Goal: Information Seeking & Learning: Find specific fact

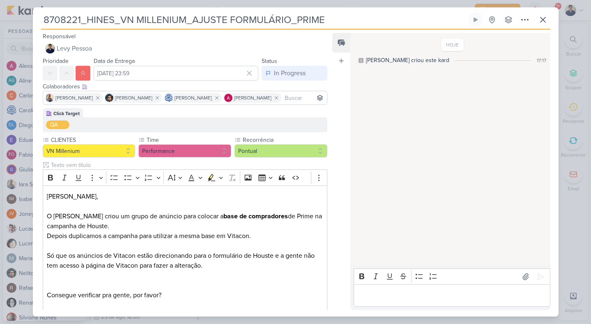
scroll to position [32, 0]
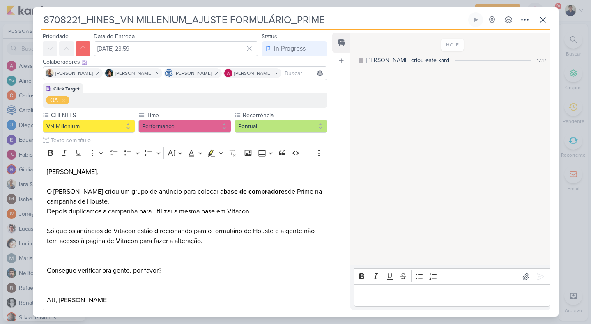
click at [392, 289] on div "Editor editing area: main" at bounding box center [452, 295] width 196 height 23
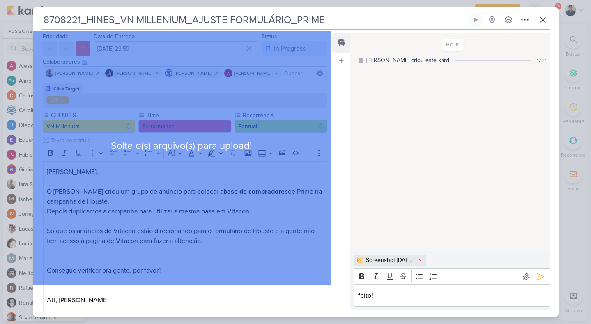
click at [462, 205] on div "HOJE [PERSON_NAME] criou este kard 17:17" at bounding box center [449, 142] width 199 height 217
click at [537, 276] on icon at bounding box center [540, 276] width 8 height 8
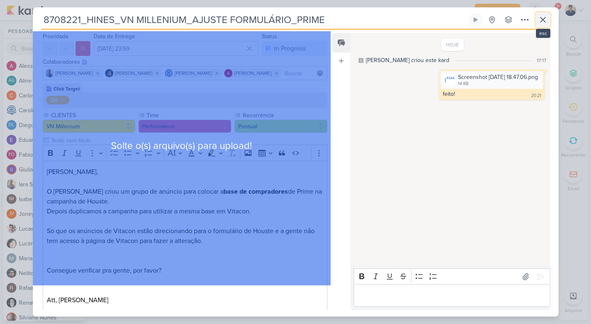
click at [544, 15] on icon at bounding box center [543, 20] width 10 height 10
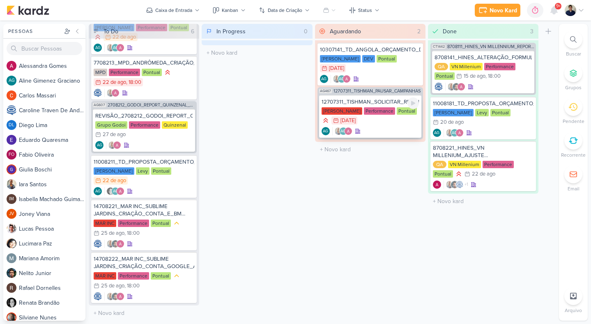
click at [382, 129] on div "AG AG" at bounding box center [370, 131] width 97 height 8
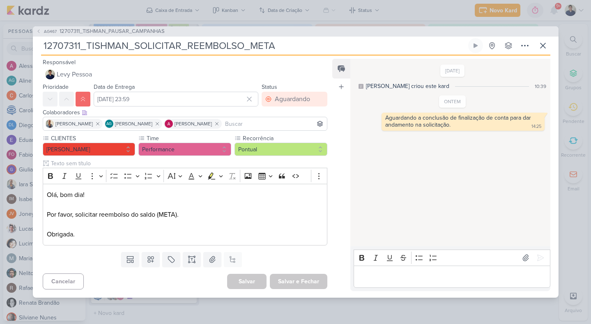
click at [400, 269] on div "Editor editing area: main" at bounding box center [452, 276] width 196 height 23
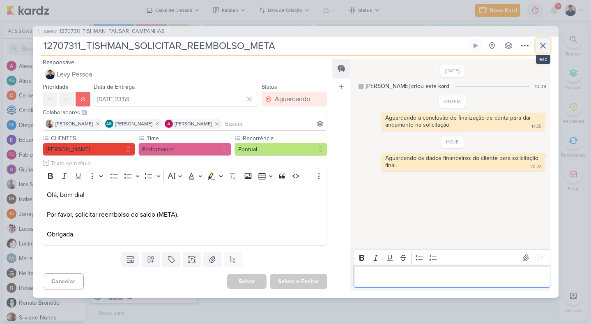
click at [542, 45] on icon at bounding box center [543, 46] width 10 height 10
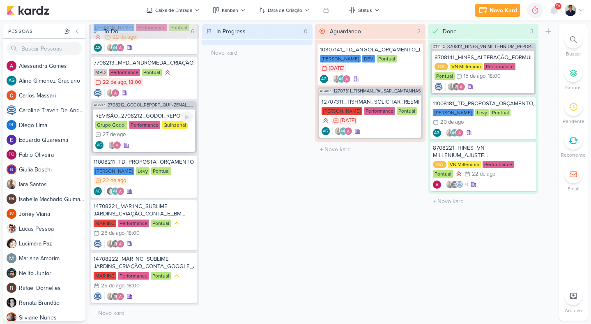
click at [152, 131] on div "Grupo Godoi Performance Quinzenal 27/8 [DATE]" at bounding box center [143, 130] width 97 height 18
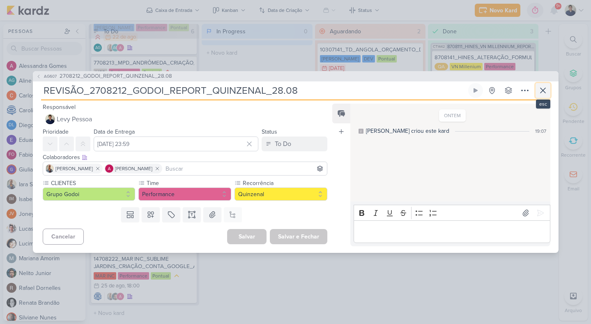
click at [543, 92] on icon at bounding box center [543, 90] width 10 height 10
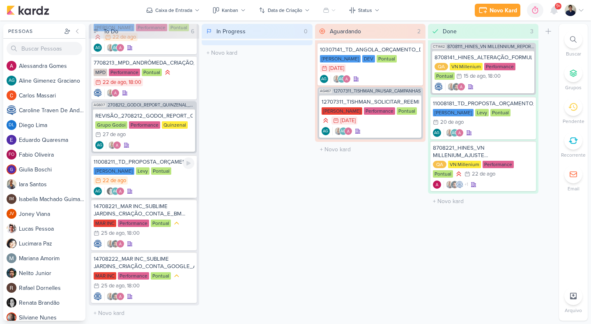
click at [177, 180] on div "[PERSON_NAME] Levy Pontual 22/8 [DATE]" at bounding box center [144, 176] width 101 height 18
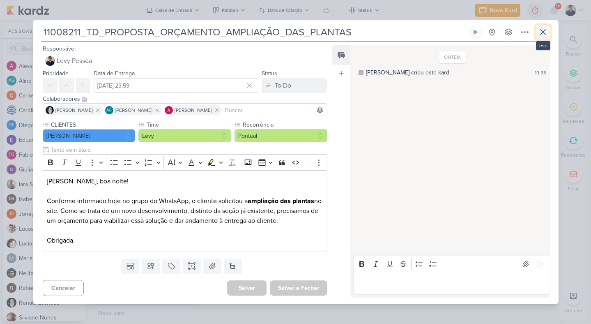
click at [546, 31] on icon at bounding box center [543, 32] width 10 height 10
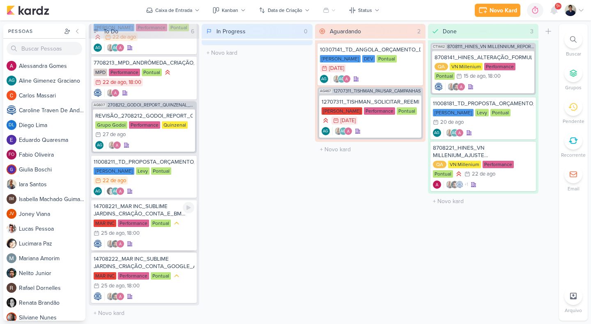
click at [172, 214] on div "14708221_MAR INC_SUBLIME JARDINS_CRIAÇÃO_CONTA_E_BM META_ADS" at bounding box center [144, 210] width 101 height 15
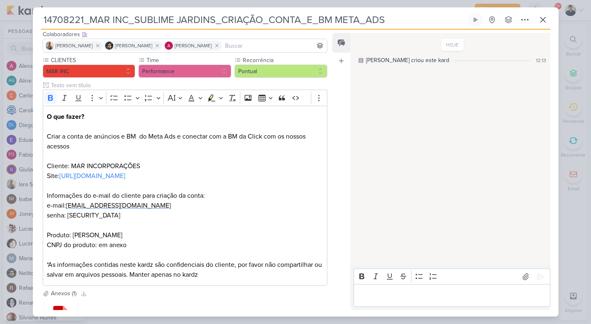
scroll to position [52, 0]
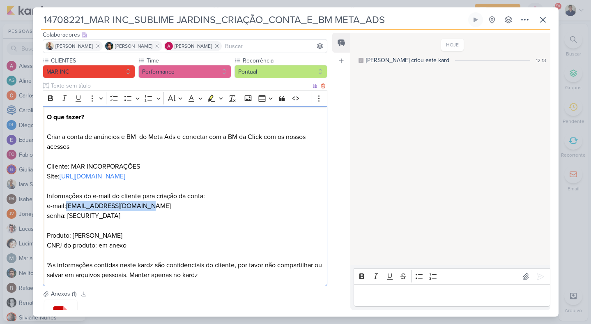
drag, startPoint x: 149, startPoint y: 206, endPoint x: 71, endPoint y: 211, distance: 77.4
click at [71, 211] on p "O que fazer? Criar a conta de anúncios e BM do Meta Ads e conectar com a BM da …" at bounding box center [185, 196] width 276 height 168
click at [169, 205] on p "O que fazer? Criar a conta de anúncios e BM do Meta Ads e conectar com a BM da …" at bounding box center [185, 196] width 276 height 168
drag, startPoint x: 107, startPoint y: 216, endPoint x: 69, endPoint y: 216, distance: 38.6
click at [69, 216] on span "senha: [SECURITY_DATA]" at bounding box center [84, 216] width 74 height 8
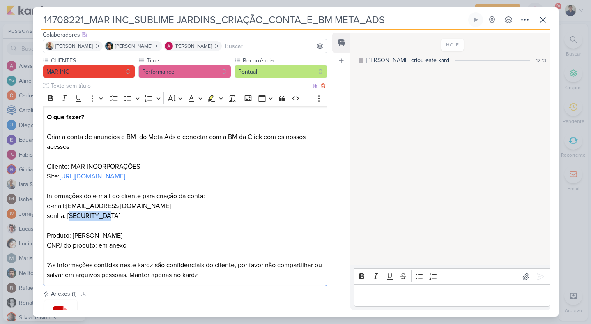
copy span "10561062Sj@"
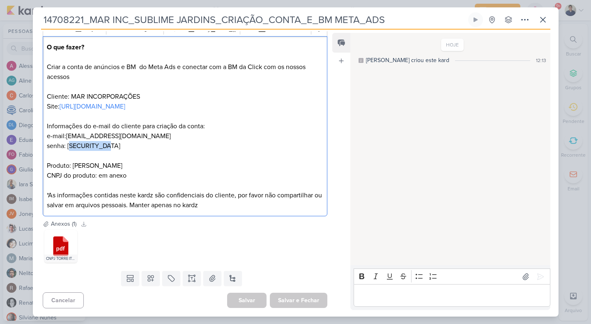
scroll to position [121, 0]
click at [59, 242] on icon at bounding box center [60, 247] width 15 height 20
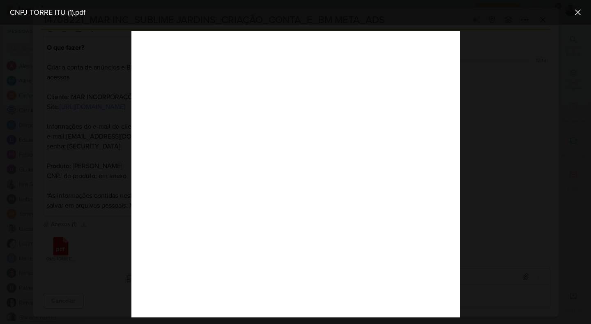
click at [527, 162] on div at bounding box center [295, 174] width 591 height 299
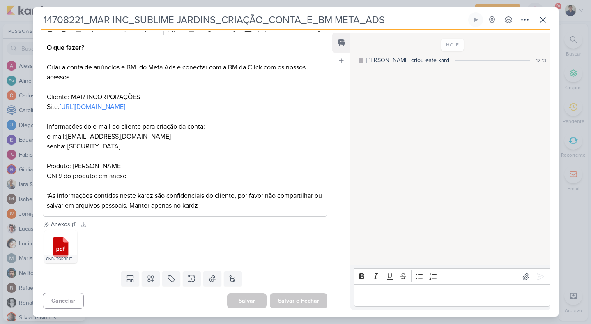
click at [400, 292] on p "Editor editing area: main" at bounding box center [452, 295] width 188 height 10
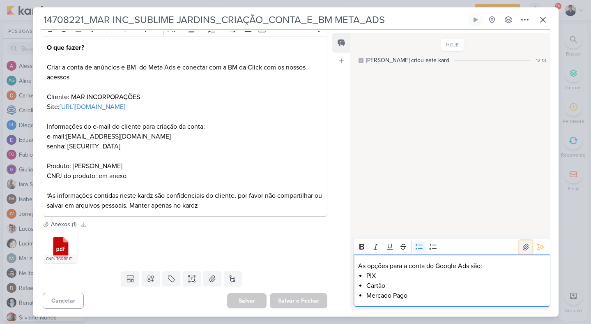
click at [522, 247] on icon at bounding box center [526, 247] width 8 height 8
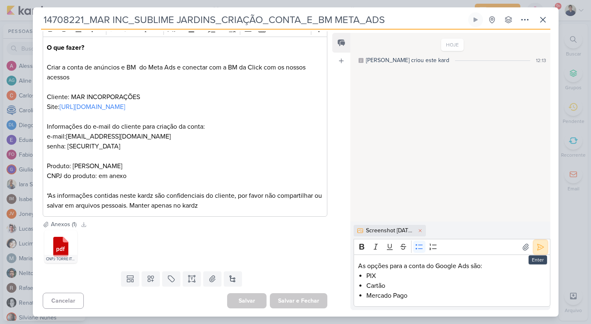
click at [538, 249] on icon at bounding box center [540, 247] width 8 height 8
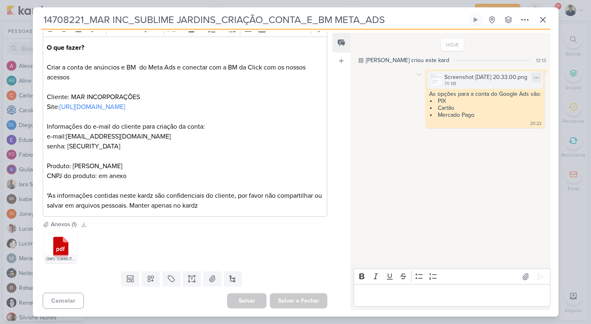
click at [430, 77] on img at bounding box center [436, 80] width 12 height 12
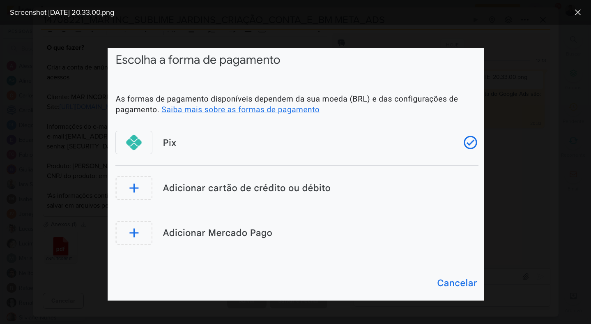
click at [527, 97] on div at bounding box center [295, 174] width 591 height 299
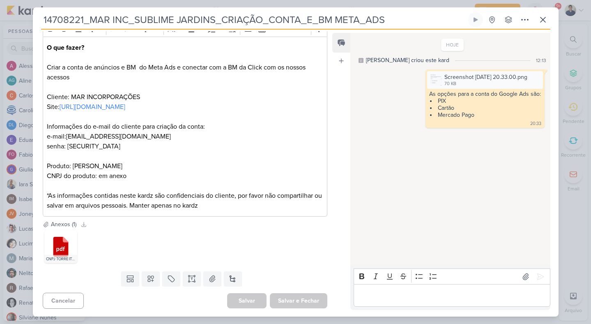
click at [409, 292] on p "Editor editing area: main" at bounding box center [452, 295] width 188 height 10
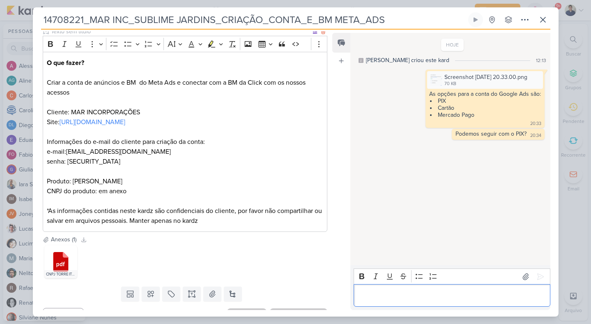
scroll to position [122, 0]
